Goal: Use online tool/utility: Utilize a website feature to perform a specific function

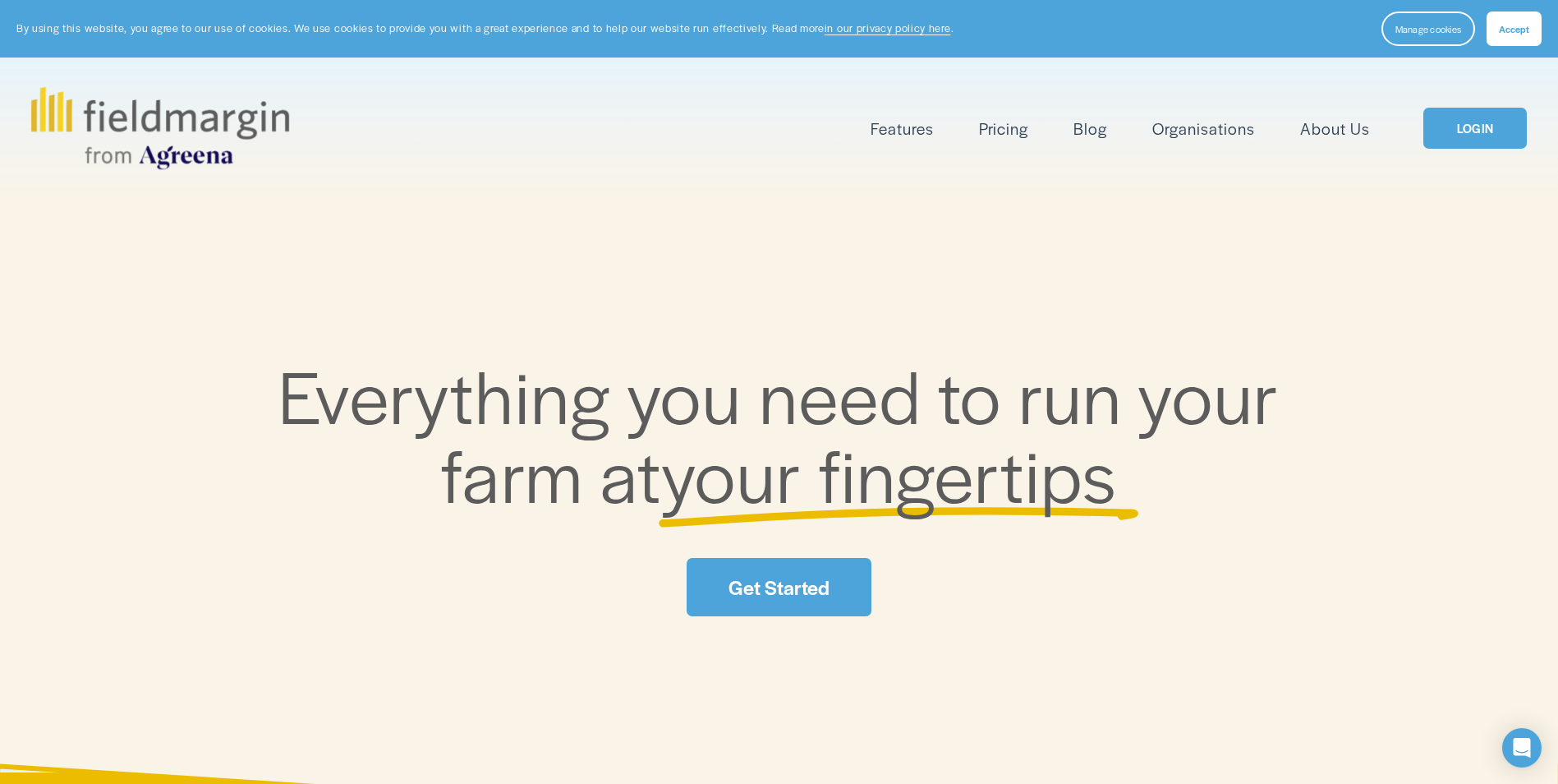
click at [1451, 128] on link "LOGIN" at bounding box center [1475, 128] width 104 height 42
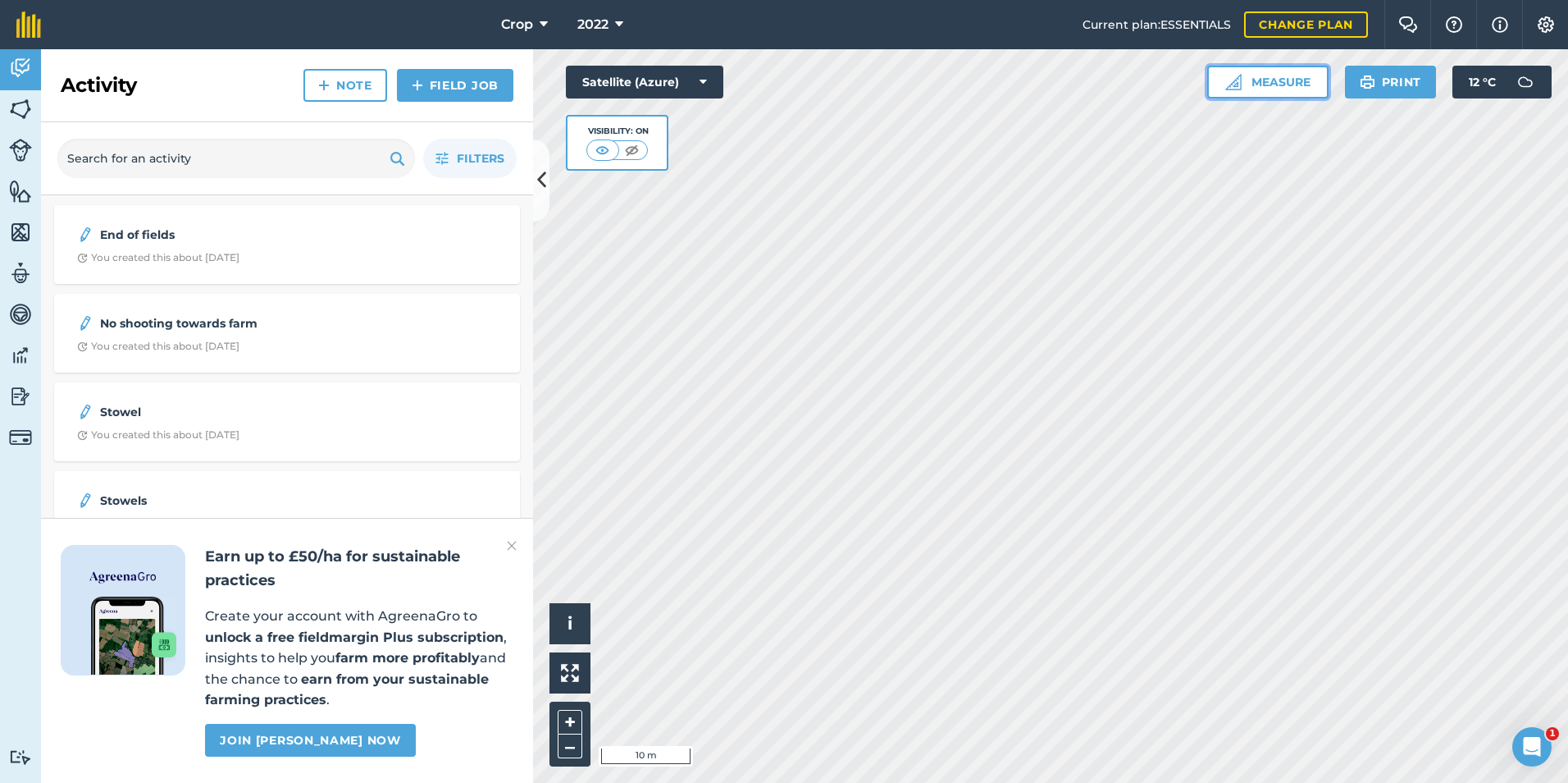
click at [1287, 83] on button "Measure" at bounding box center [1268, 82] width 122 height 33
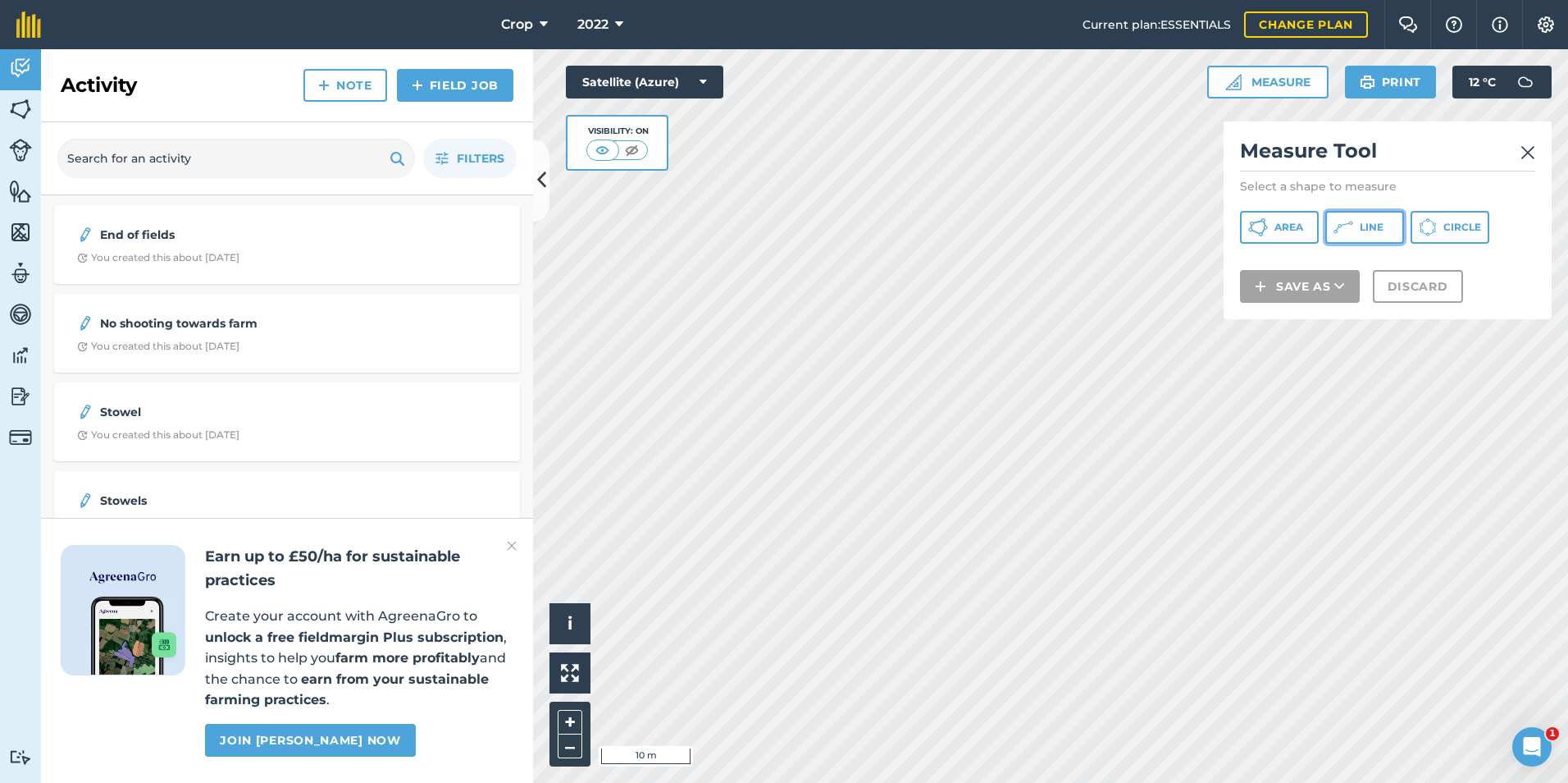
click at [1360, 230] on span "Line" at bounding box center [1372, 227] width 24 height 13
click at [1531, 157] on img at bounding box center [1528, 153] width 15 height 20
